Goal: Task Accomplishment & Management: Complete application form

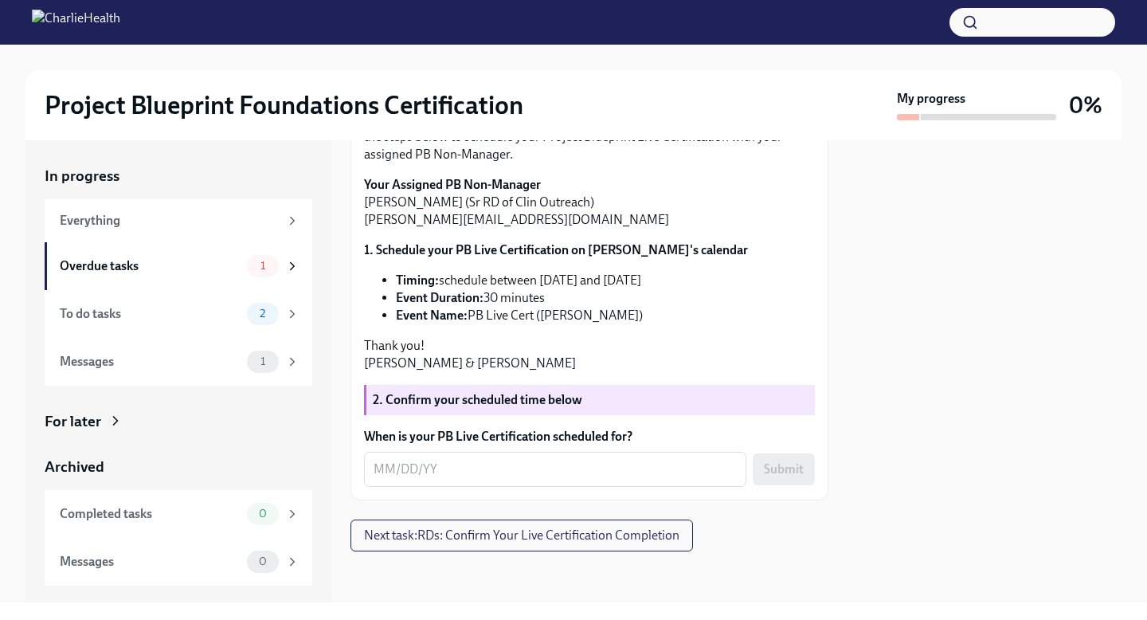
scroll to position [314, 0]
click at [385, 466] on textarea "When is your PB Live Certification scheduled for?" at bounding box center [555, 469] width 363 height 19
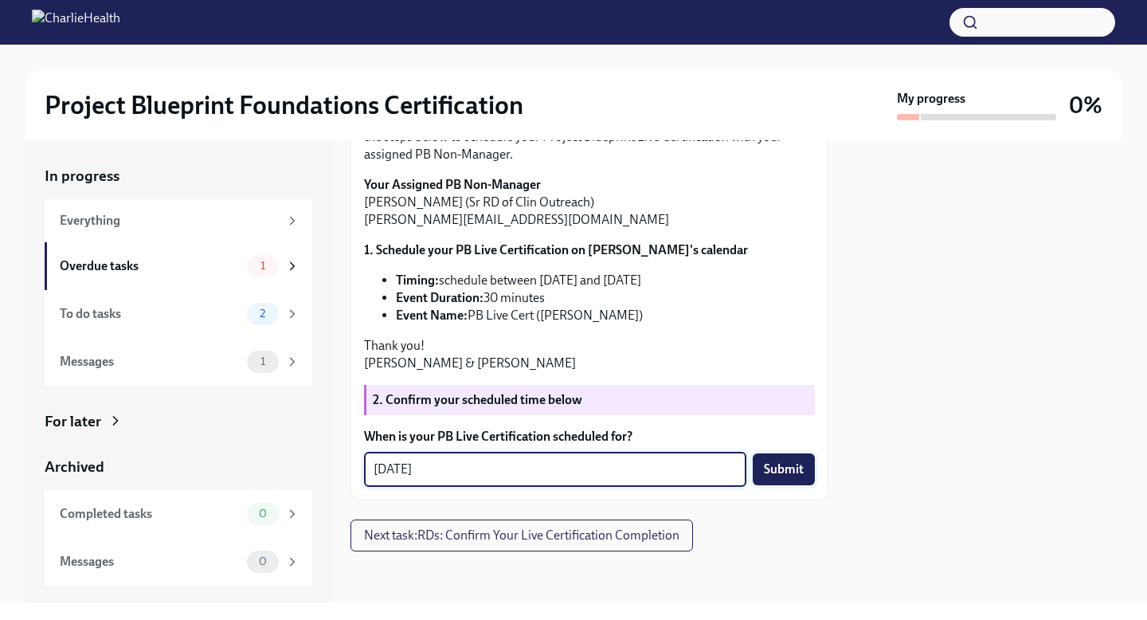
type textarea "[DATE]"
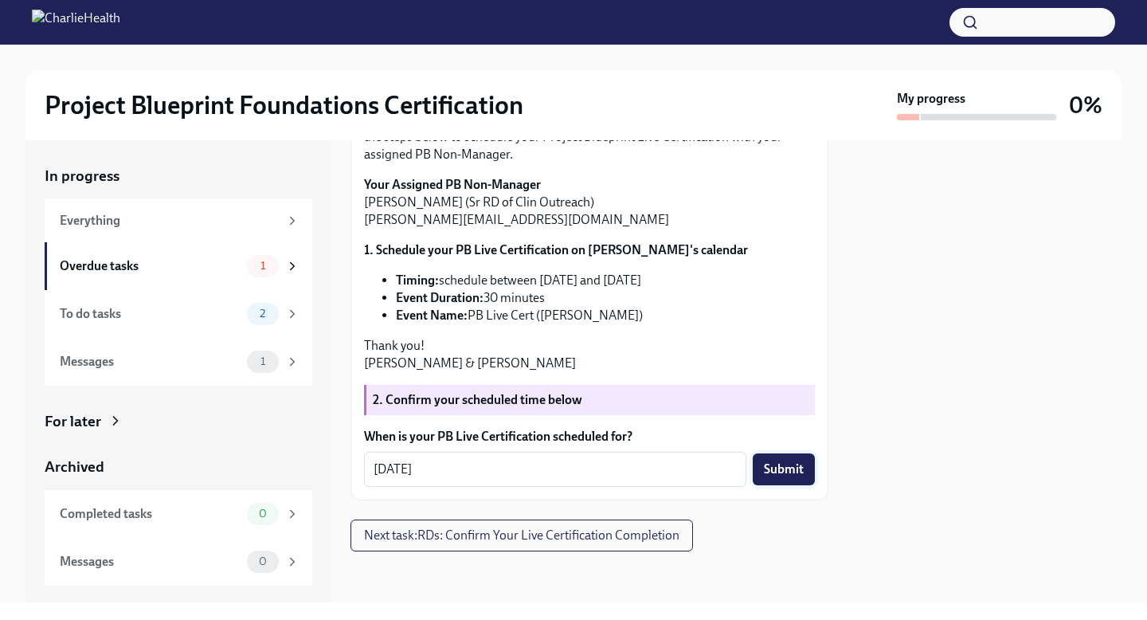
click at [794, 482] on button "Submit" at bounding box center [784, 469] width 62 height 32
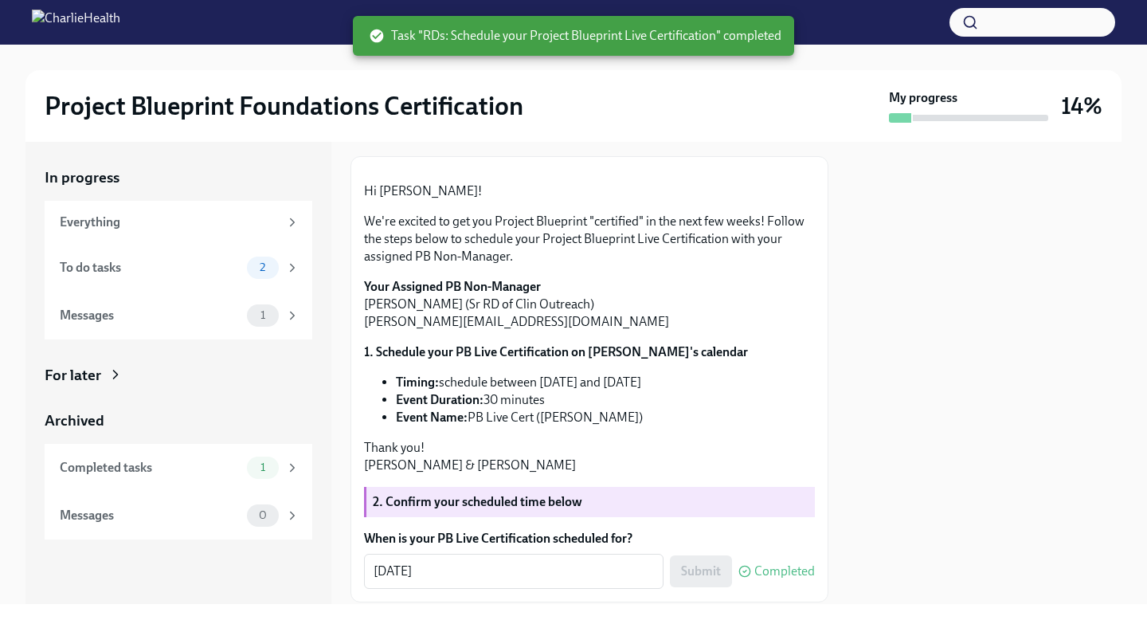
scroll to position [0, 0]
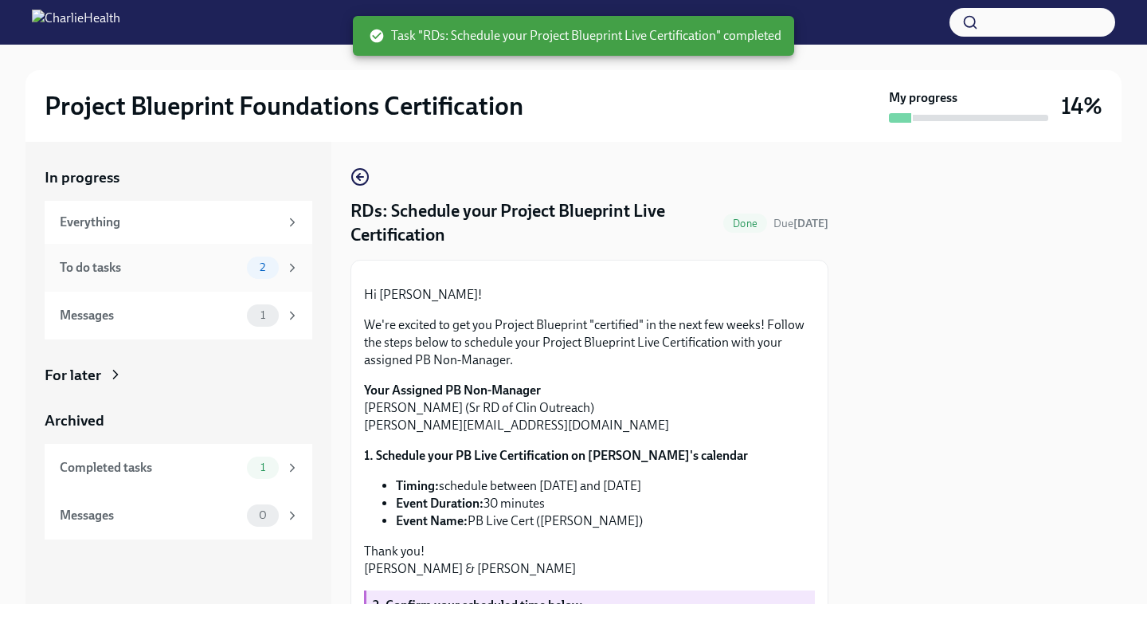
click at [254, 261] on span "2" at bounding box center [262, 267] width 25 height 12
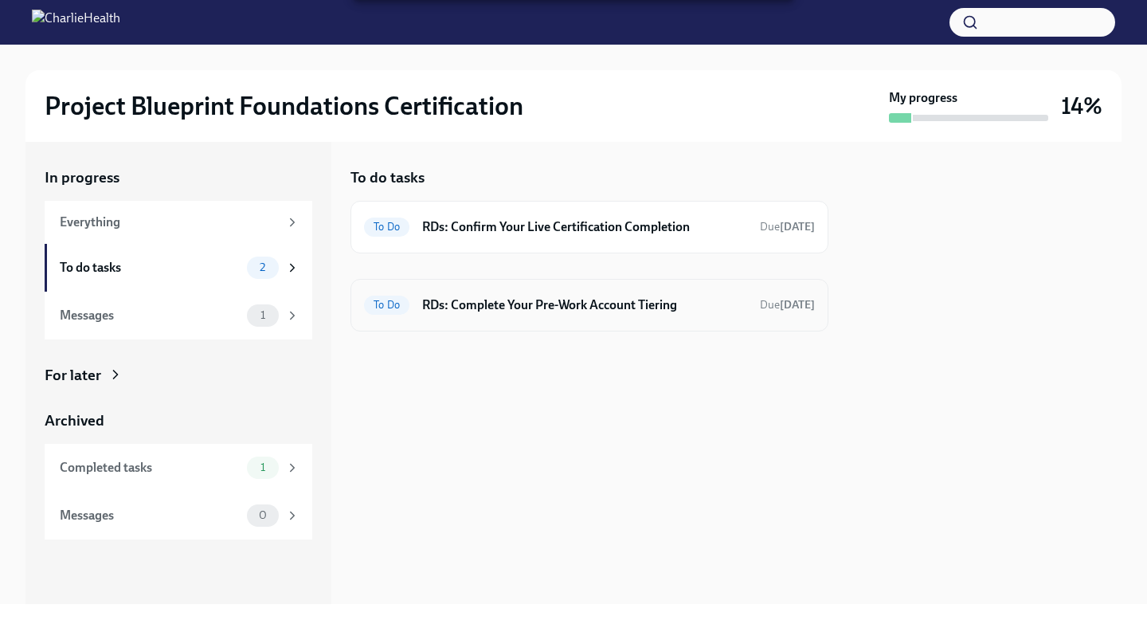
click at [678, 317] on div "To Do RDs: Complete Your Pre-Work Account Tiering Due [DATE]" at bounding box center [589, 304] width 451 height 25
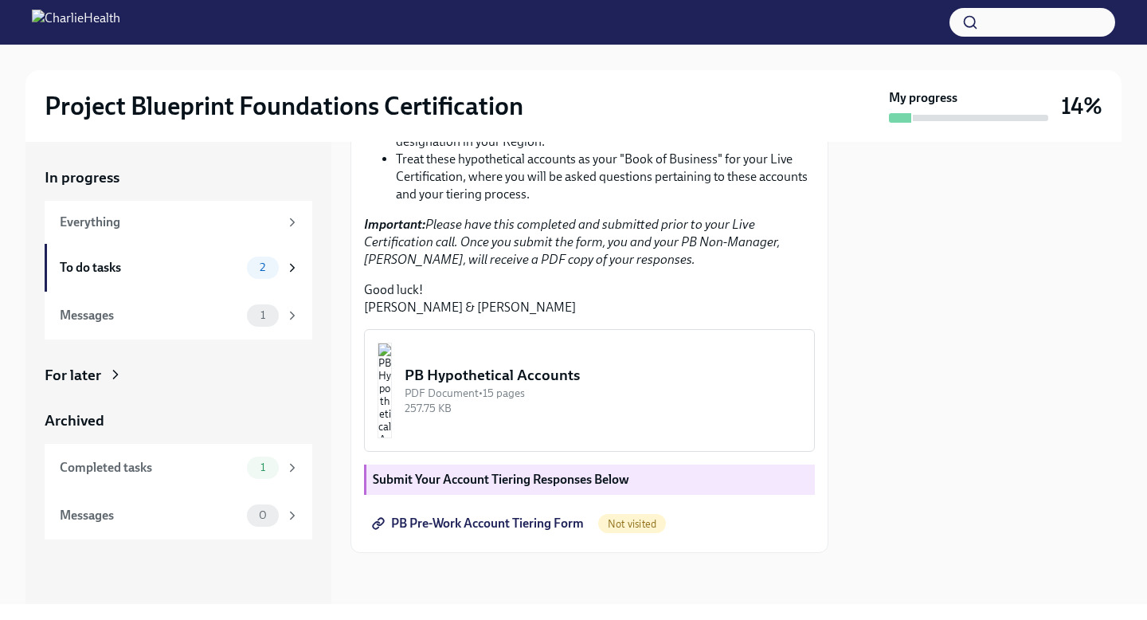
scroll to position [418, 0]
